Goal: Transaction & Acquisition: Purchase product/service

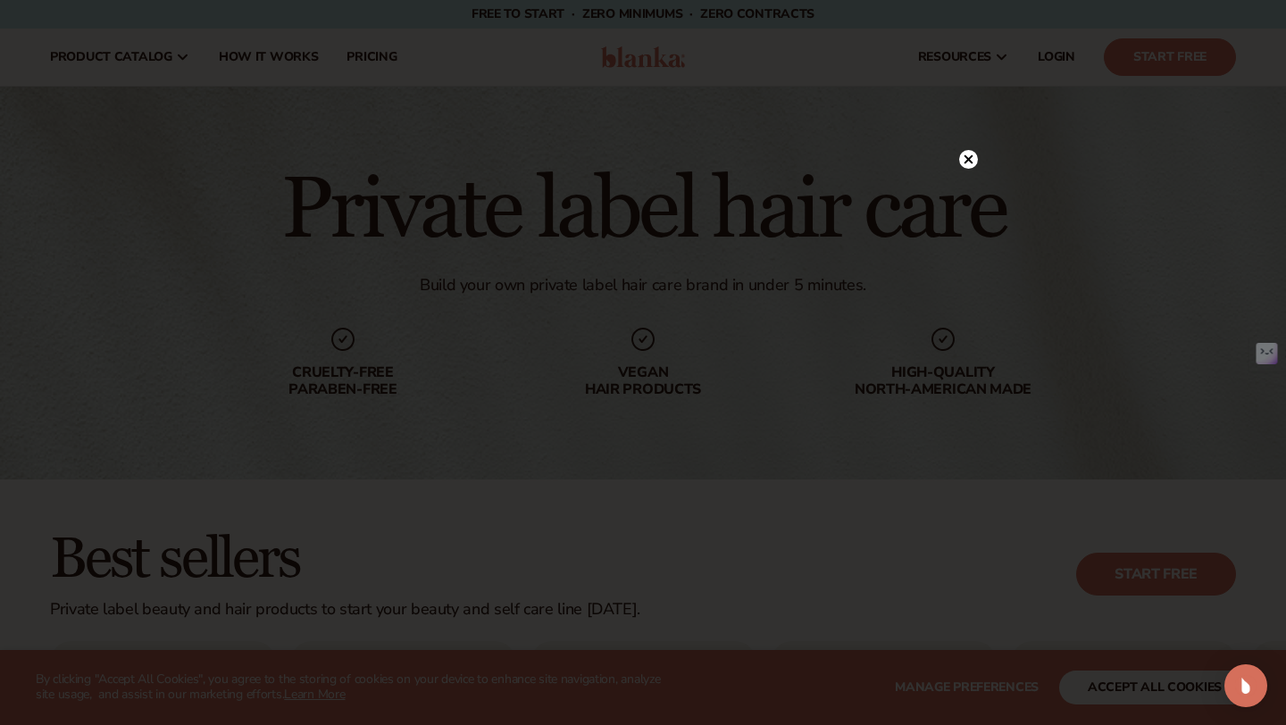
click at [970, 155] on circle at bounding box center [968, 159] width 19 height 19
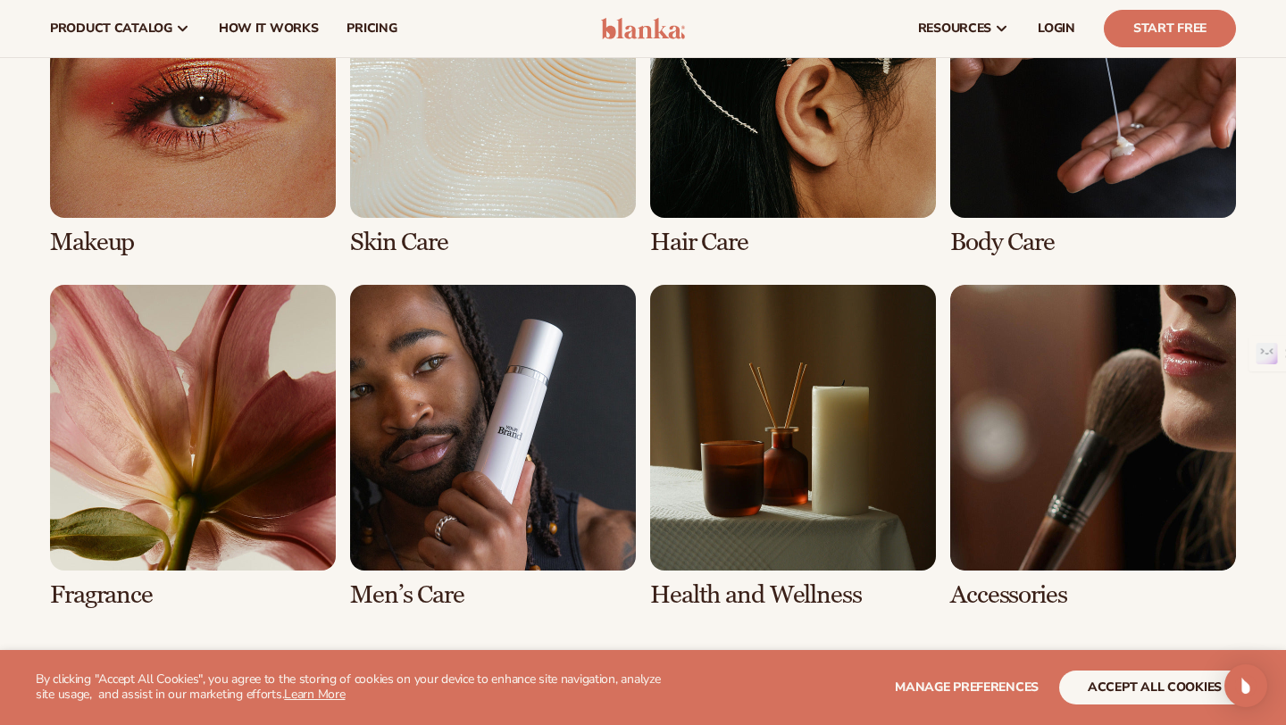
scroll to position [1361, 0]
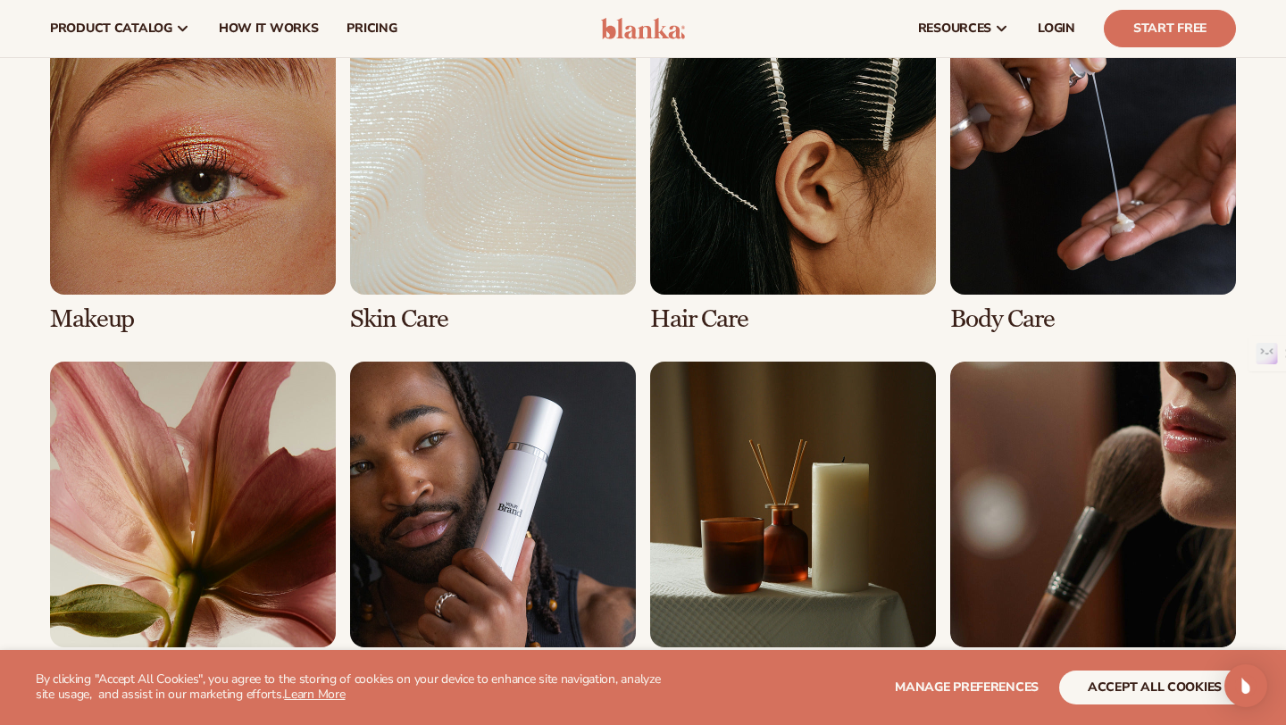
click at [816, 241] on link "3 / 8" at bounding box center [793, 171] width 286 height 324
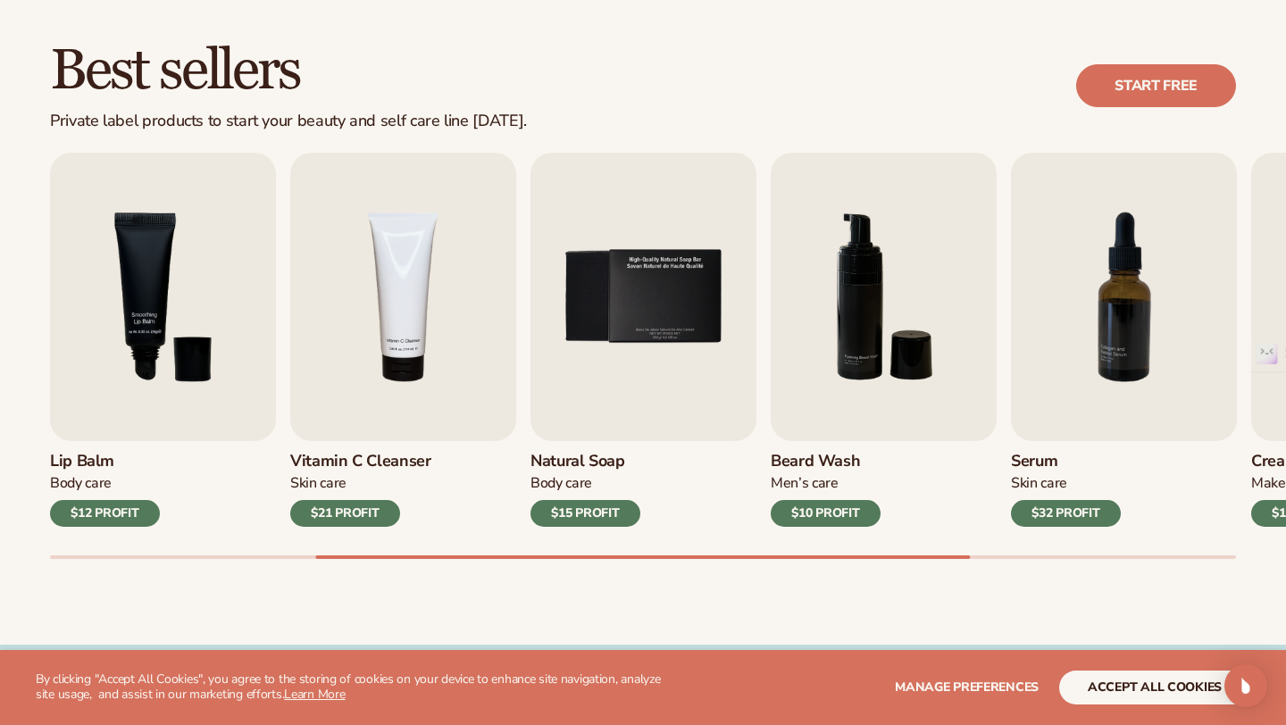
scroll to position [513, 0]
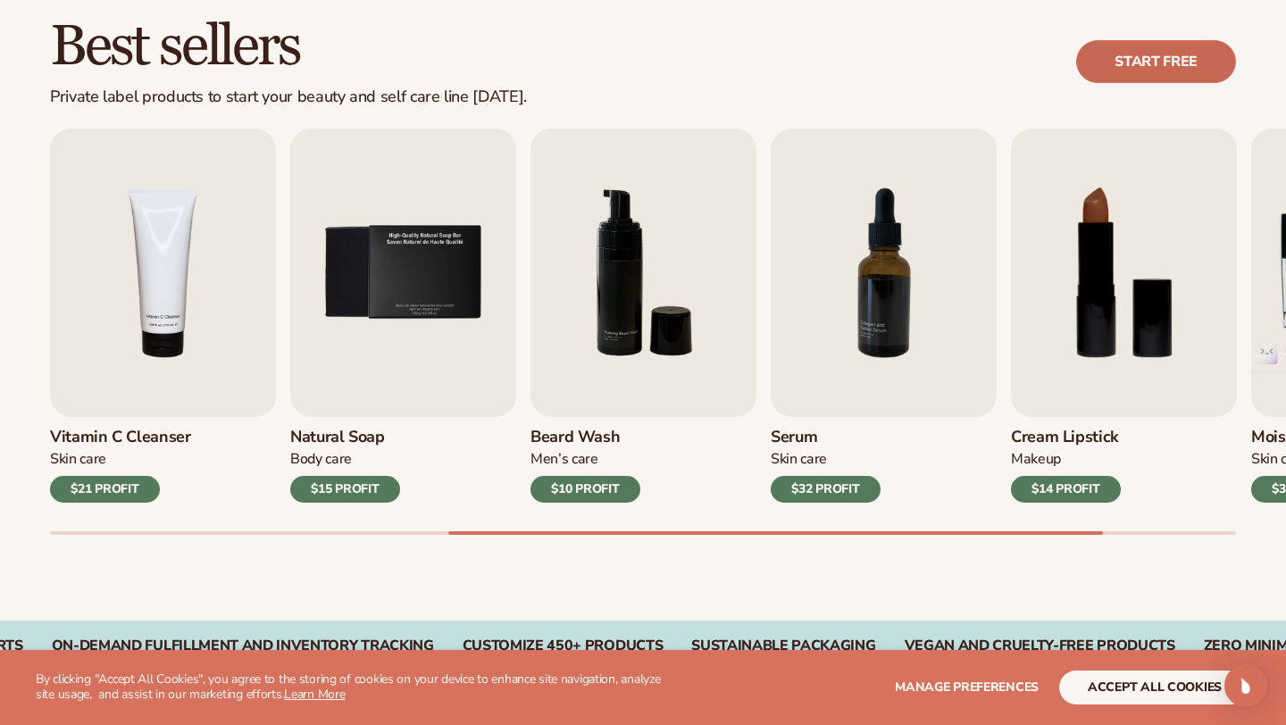
click at [1190, 56] on link "Start free" at bounding box center [1156, 61] width 160 height 43
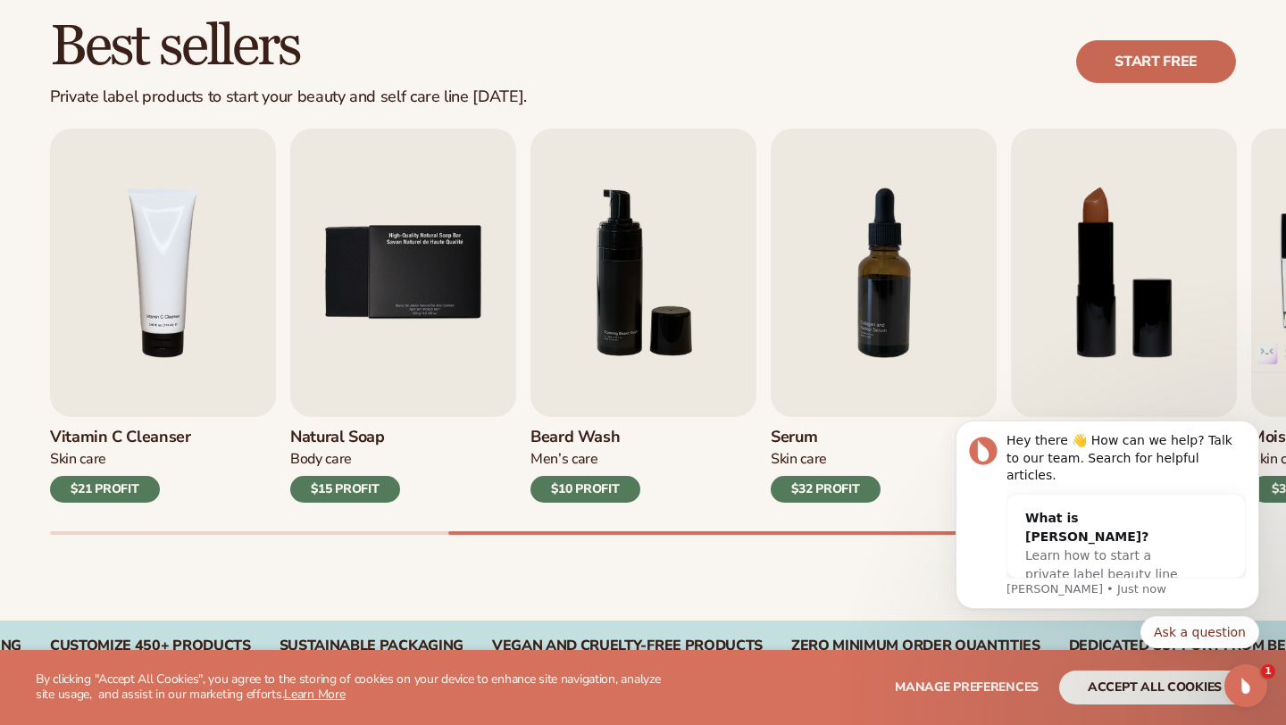
scroll to position [0, 0]
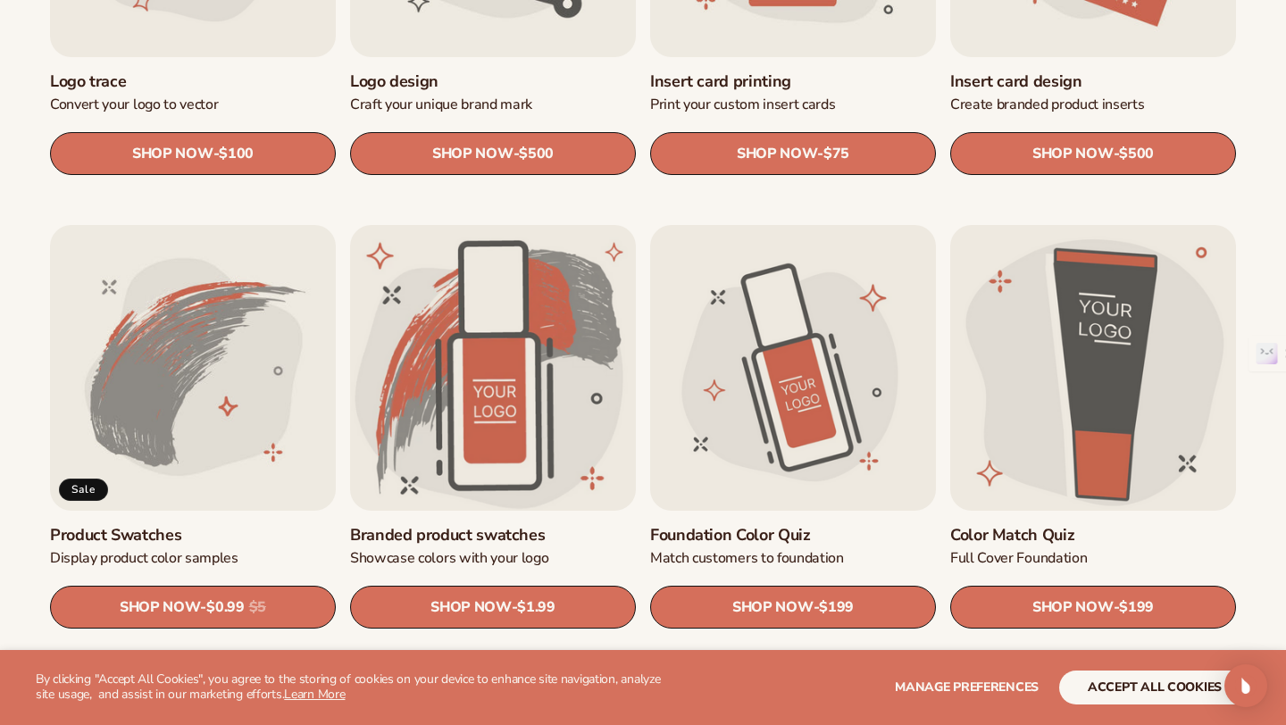
scroll to position [898, 0]
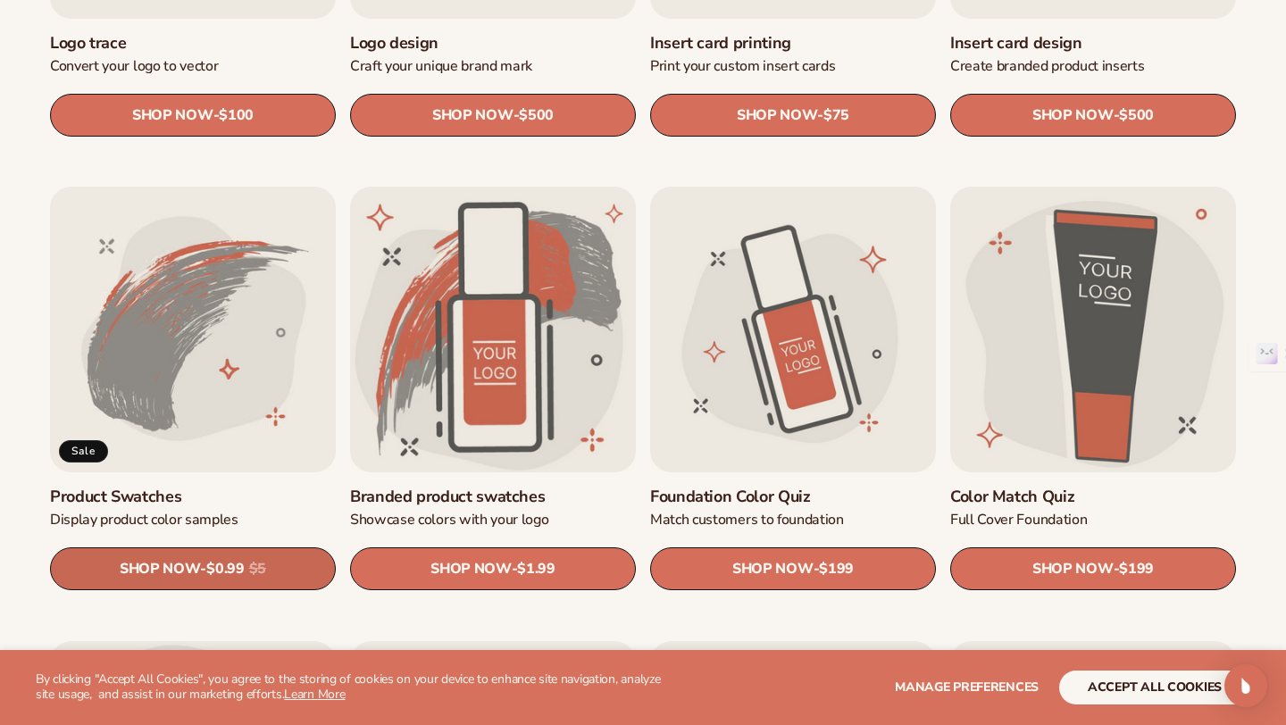
click at [214, 572] on span "$0.99" at bounding box center [225, 570] width 38 height 17
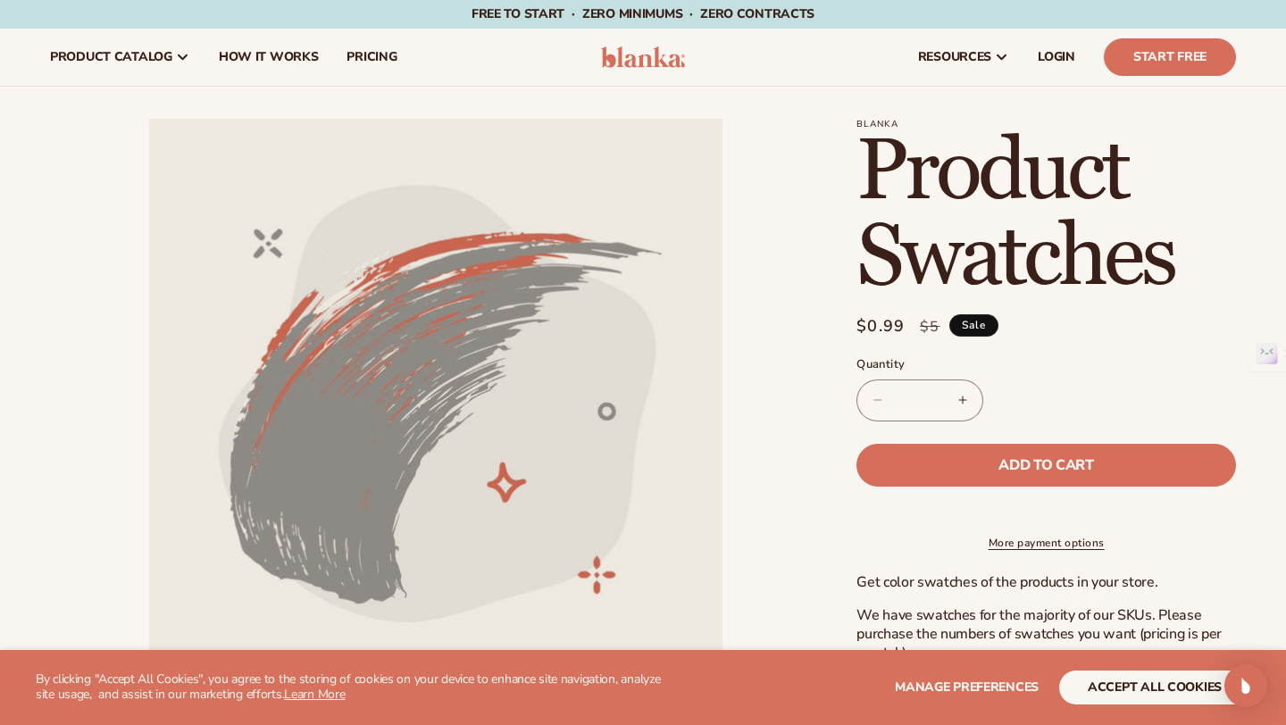
click at [617, 63] on img at bounding box center [643, 56] width 85 height 21
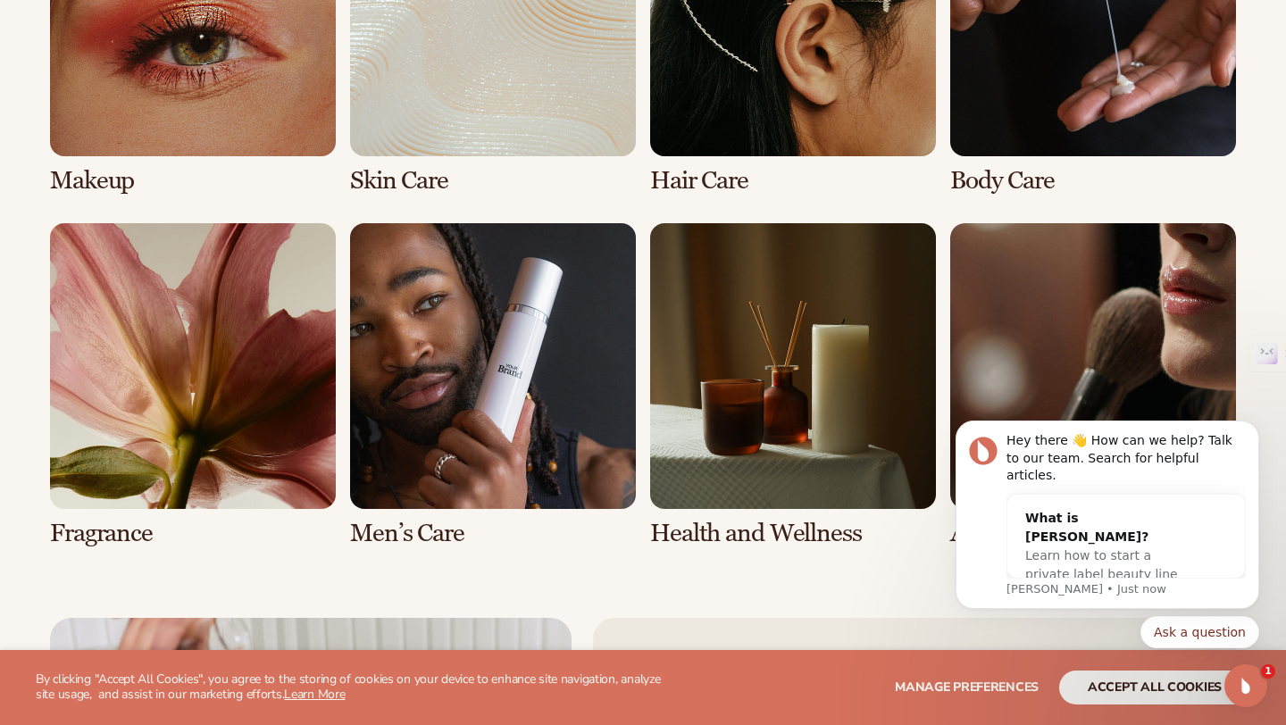
scroll to position [3633, 0]
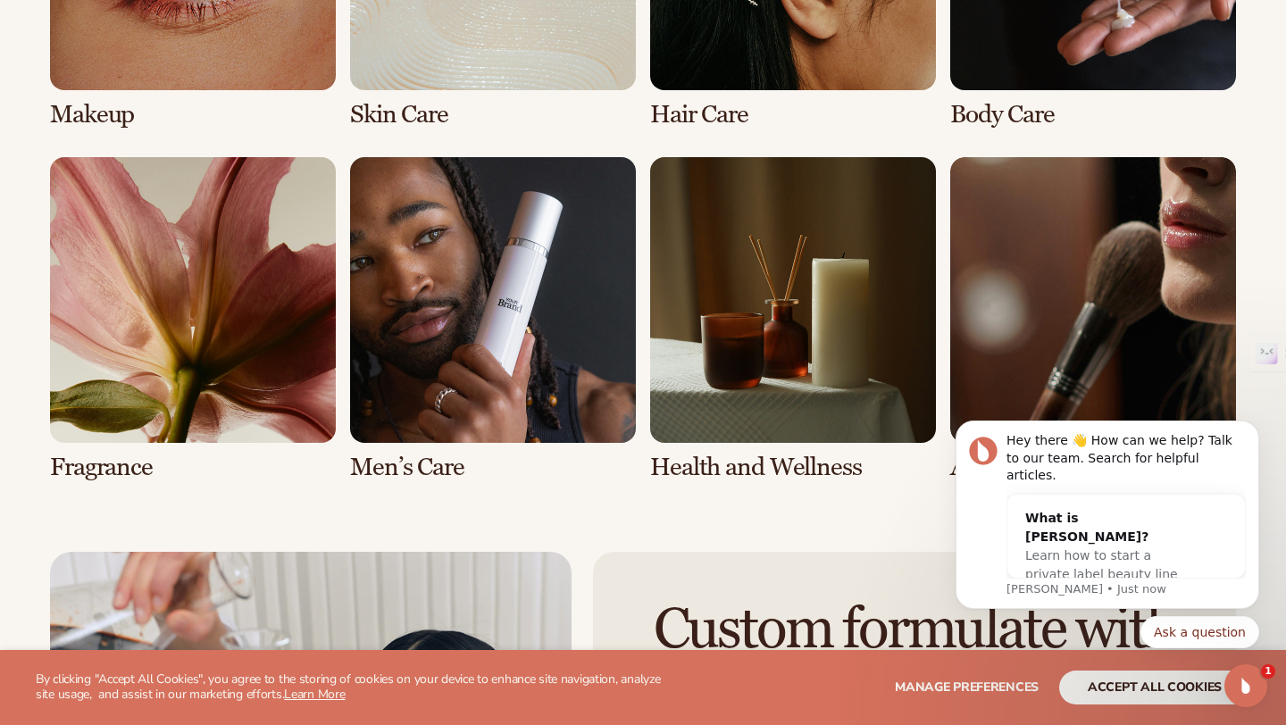
click at [809, 373] on link "7 / 8" at bounding box center [793, 319] width 286 height 324
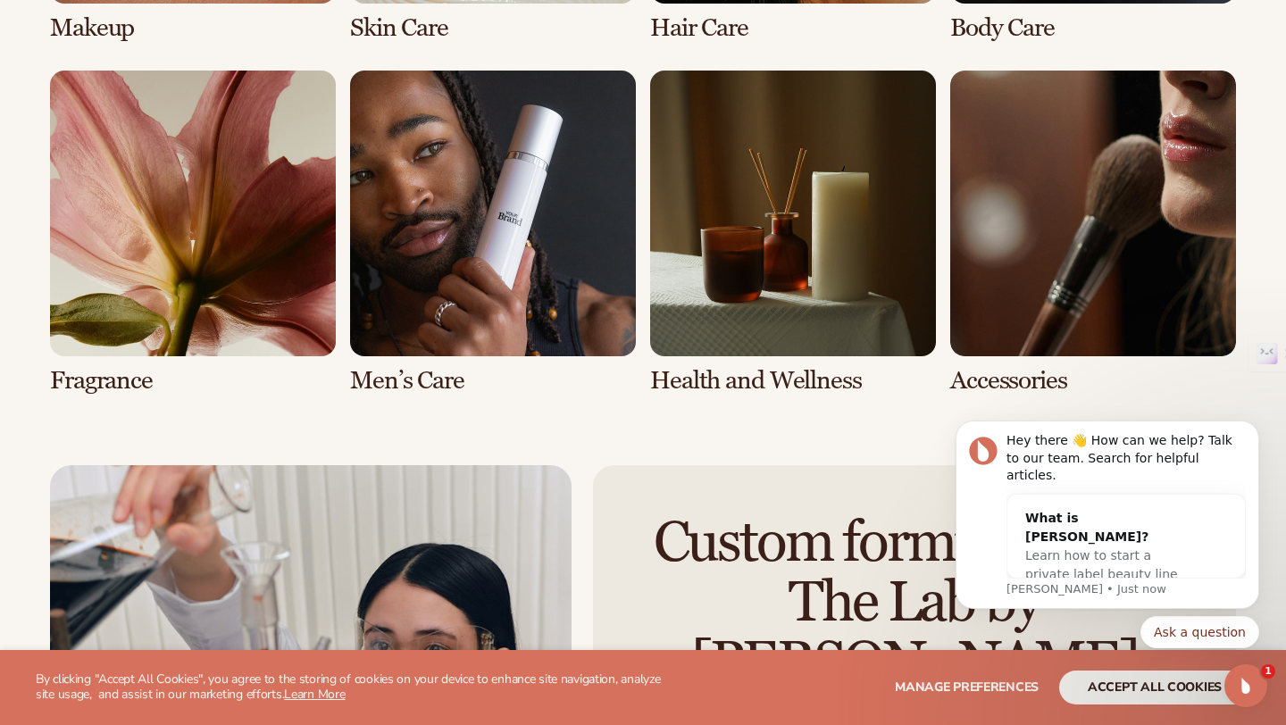
scroll to position [3834, 0]
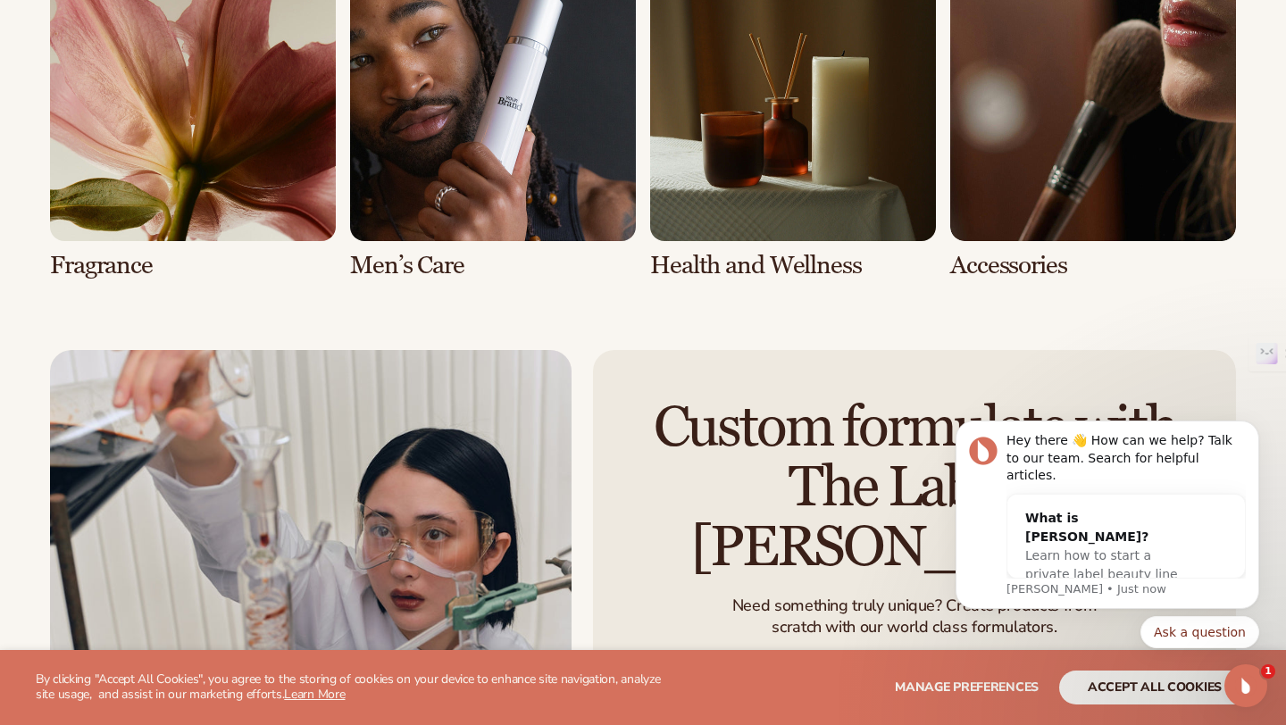
click at [815, 171] on link "7 / 8" at bounding box center [793, 117] width 286 height 324
